Goal: Transaction & Acquisition: Purchase product/service

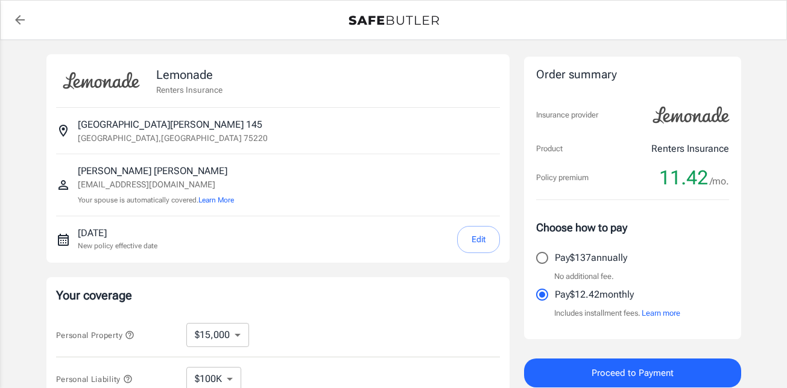
select select "15000"
select select "500"
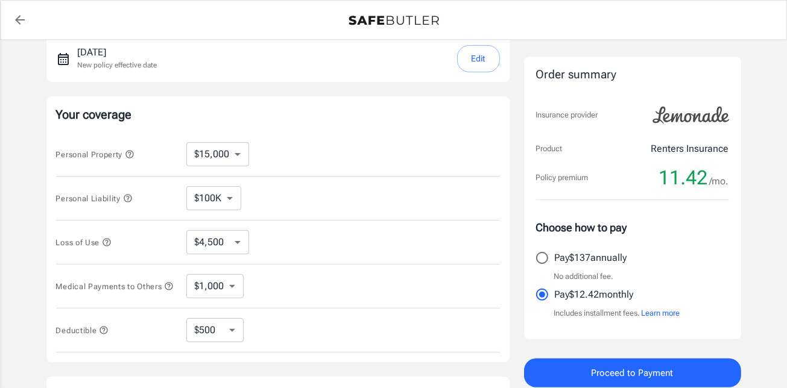
click at [237, 158] on select "$10,000 $15,000 $20,000 $25,000 $30,000 $40,000 $50,000 $100K $150K $200K $250K" at bounding box center [217, 154] width 63 height 24
select select "10000"
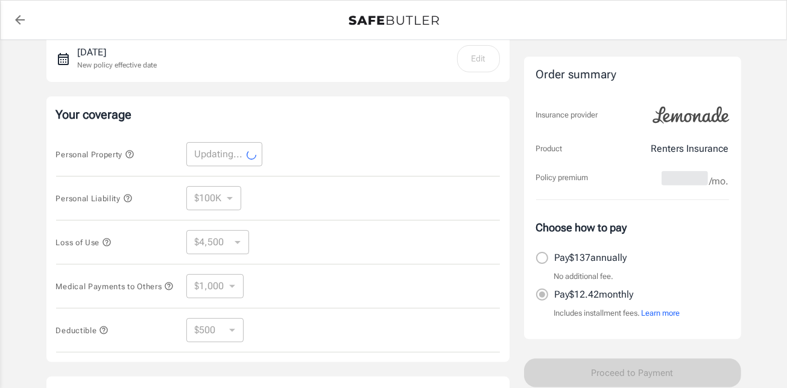
select select "10000"
select select "3000"
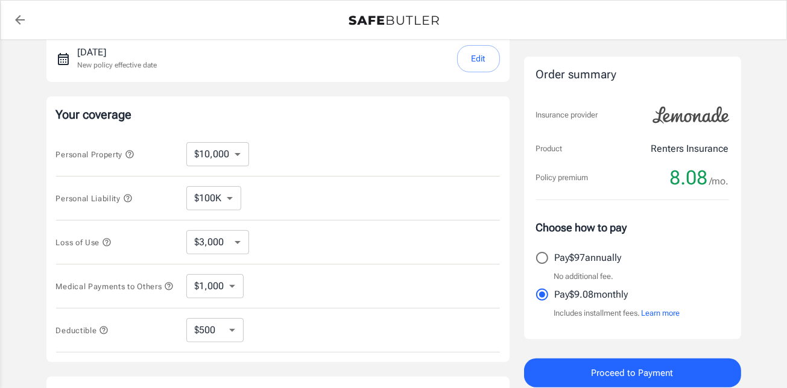
click at [231, 333] on select "$250 $500 $1,000 $2,500" at bounding box center [214, 330] width 57 height 24
select select "2500"
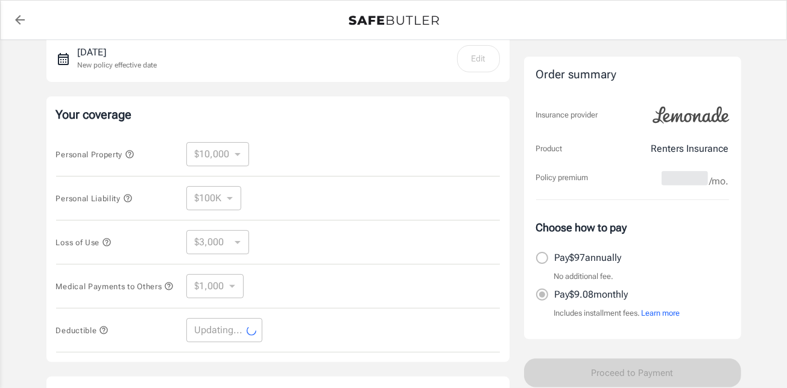
select select "2500"
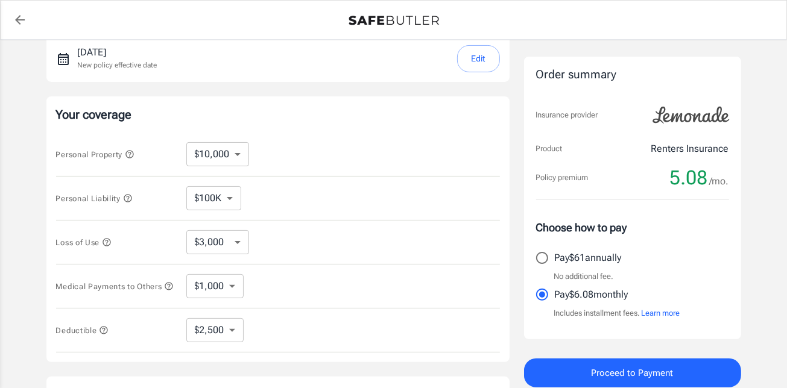
click at [544, 264] on input "Pay $61 annually" at bounding box center [541, 257] width 25 height 25
radio input "true"
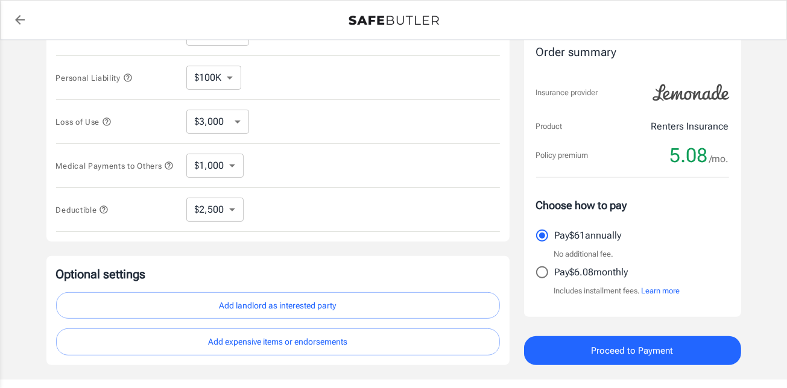
scroll to position [376, 0]
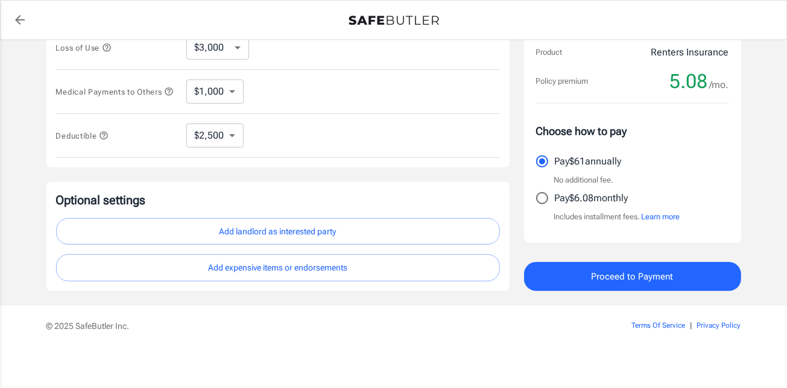
click at [345, 232] on button "Add landlord as interested party" at bounding box center [278, 231] width 444 height 27
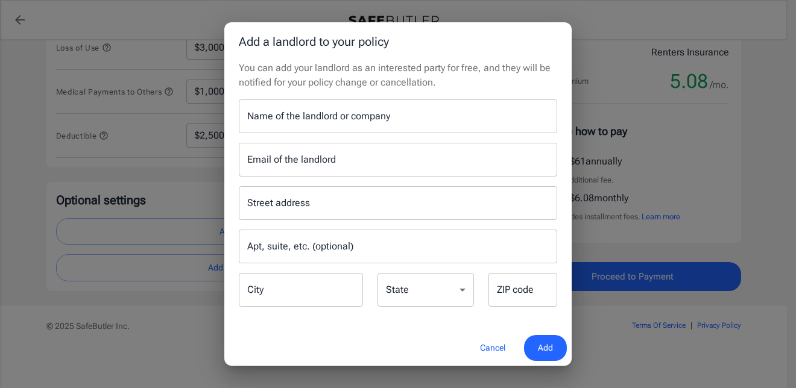
click at [336, 119] on input "Name of the landlord or company" at bounding box center [398, 116] width 318 height 34
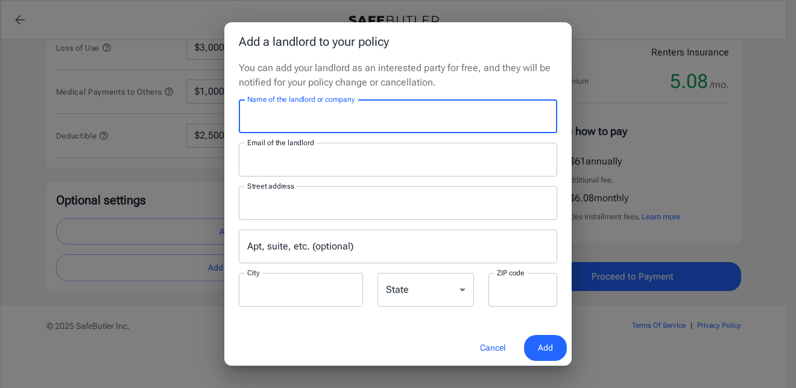
type input "Mireya Apartment Homes"
type input "leasing@mireyaaptsliving.com"
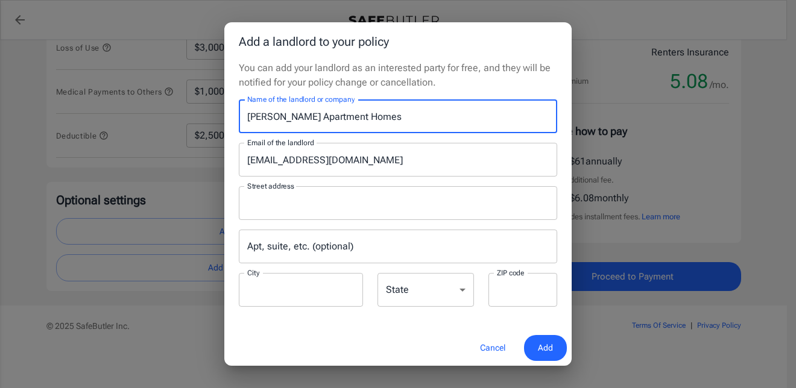
type input "P.O.Box 115009"
type input "Carrollton"
type input "75011"
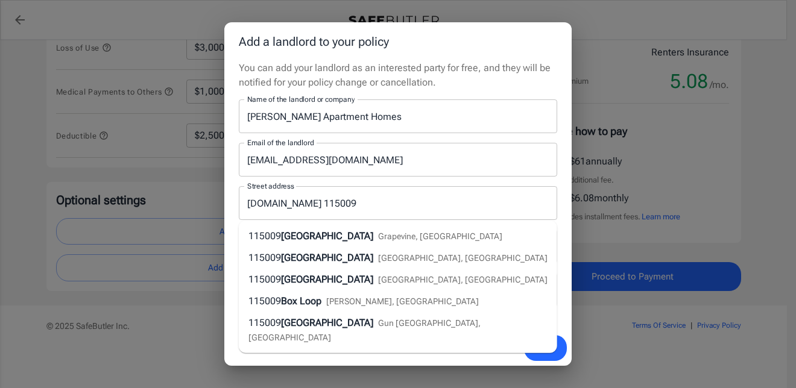
click at [433, 87] on p "You can add your landlord as an interested party for free, and they will be not…" at bounding box center [398, 75] width 318 height 29
click at [473, 86] on p "You can add your landlord as an interested party for free, and they will be not…" at bounding box center [398, 75] width 318 height 29
click at [330, 200] on input "P.O.Box 115009" at bounding box center [388, 203] width 289 height 23
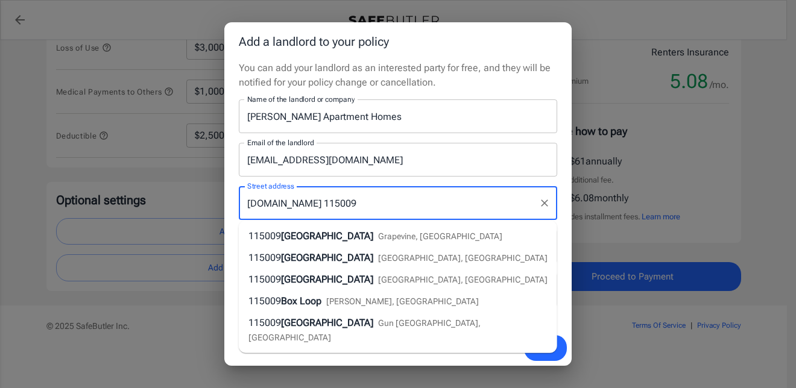
click at [235, 200] on div "Street address P.O.Box 115009 Street address" at bounding box center [397, 203] width 333 height 34
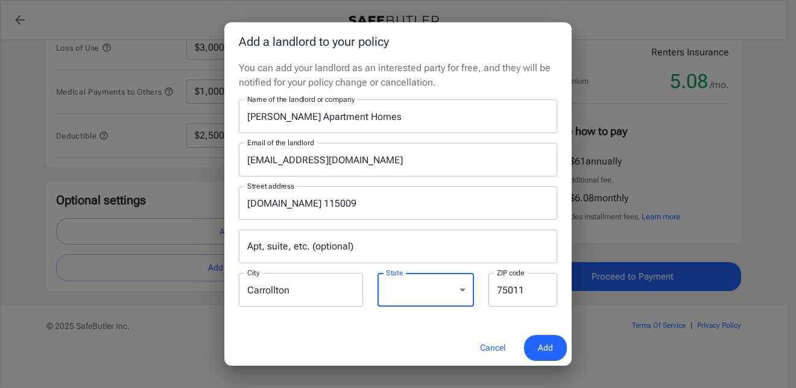
click at [410, 281] on select "Alabama Alaska Arizona Arkansas California Colorado Connecticut Delaware Distri…" at bounding box center [425, 290] width 96 height 34
select select "TX"
click at [377, 273] on select "Alabama Alaska Arizona Arkansas California Colorado Connecticut Delaware Distri…" at bounding box center [425, 290] width 96 height 34
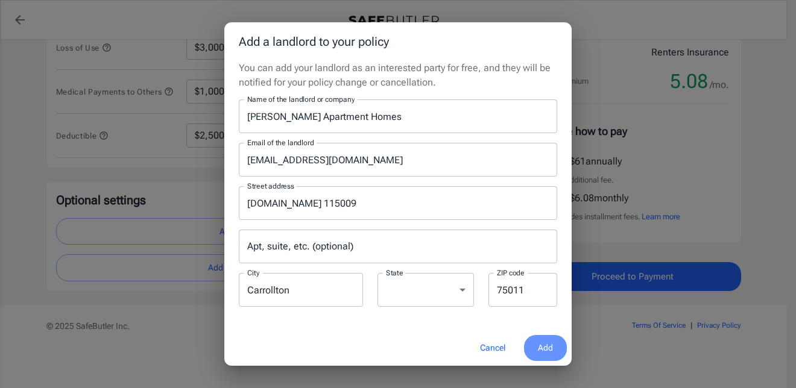
click at [550, 345] on span "Add" at bounding box center [545, 348] width 15 height 15
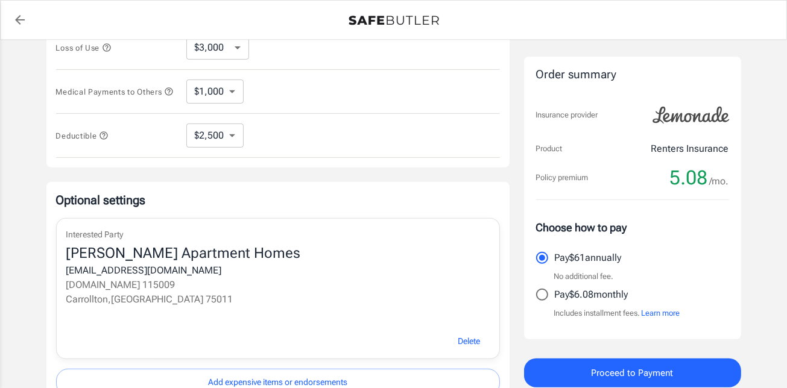
scroll to position [490, 0]
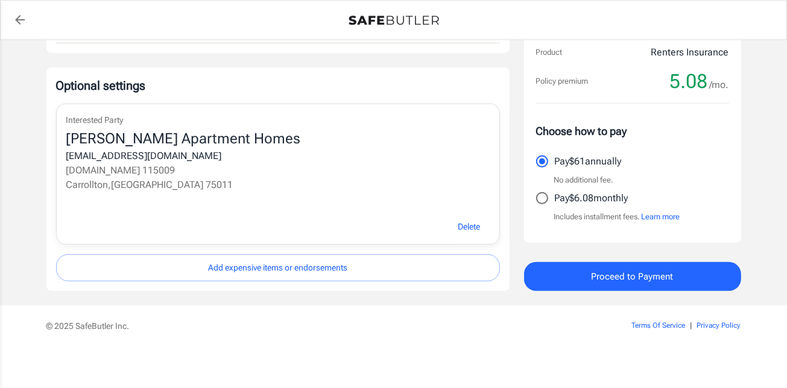
click at [582, 281] on button "Proceed to Payment" at bounding box center [632, 276] width 217 height 29
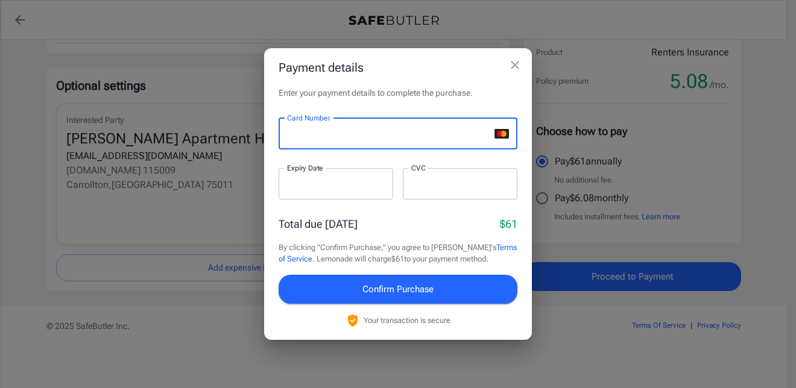
click at [349, 191] on div at bounding box center [335, 183] width 115 height 31
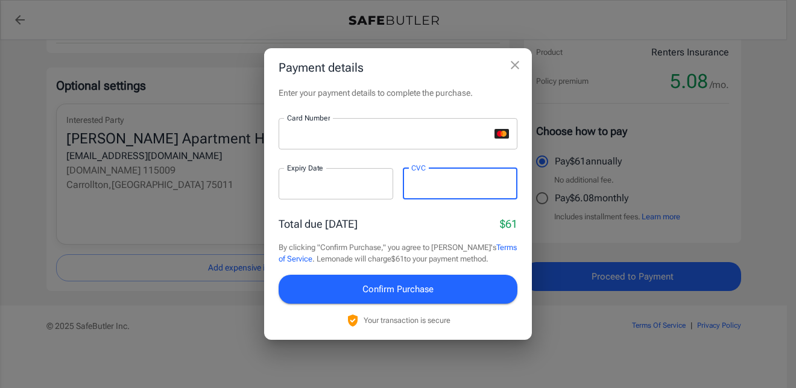
click at [404, 292] on span "Confirm Purchase" at bounding box center [397, 289] width 71 height 16
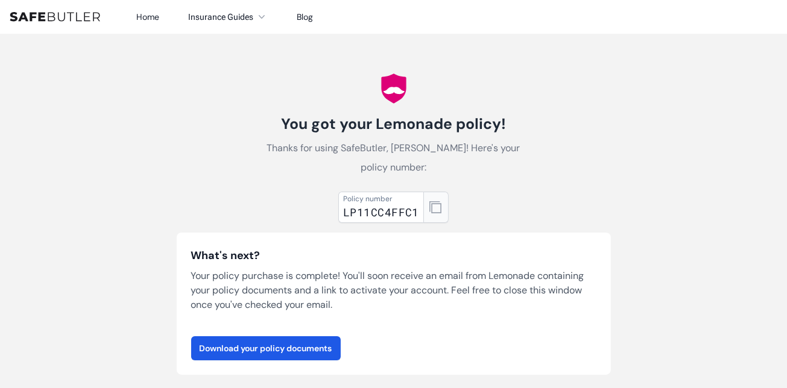
click at [437, 201] on icon "button" at bounding box center [435, 207] width 12 height 12
click at [213, 336] on link "Download your policy documents" at bounding box center [265, 348] width 149 height 24
